Goal: Task Accomplishment & Management: Use online tool/utility

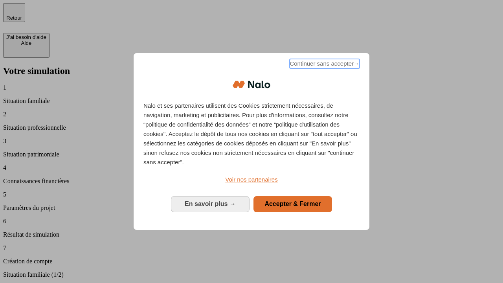
click at [324, 65] on span "Continuer sans accepter →" at bounding box center [325, 63] width 70 height 9
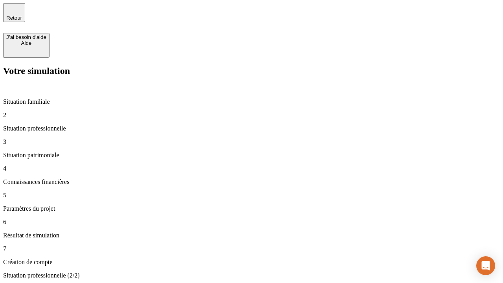
type input "30 000"
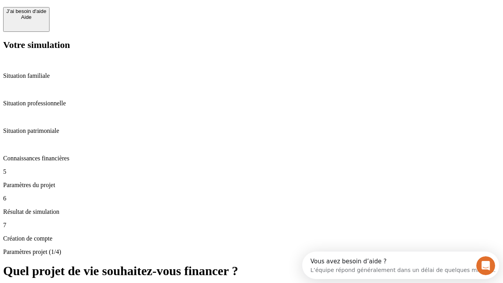
scroll to position [7, 0]
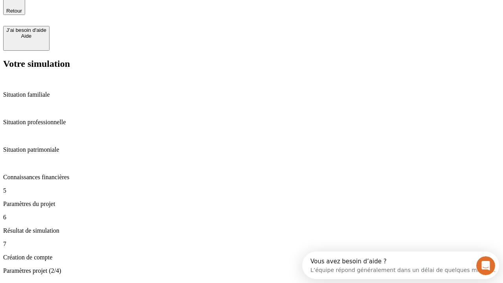
type input "25"
type input "1 000"
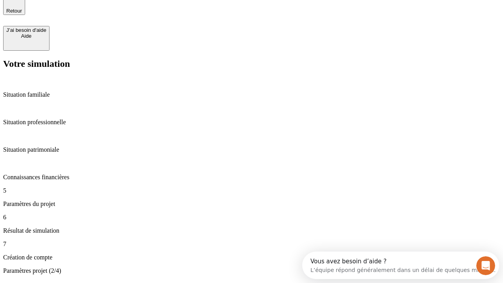
type input "640"
